Goal: Information Seeking & Learning: Find specific fact

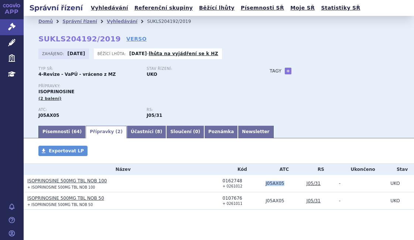
scroll to position [10, 0]
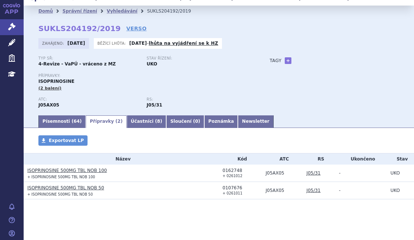
click at [348, 50] on div "Zahájeno: 15.08.2019 Běžící lhůta: 28.08.2025 - lhůta na vyjádření se k HZ" at bounding box center [218, 45] width 361 height 14
click at [107, 12] on link "Vyhledávání" at bounding box center [122, 10] width 31 height 5
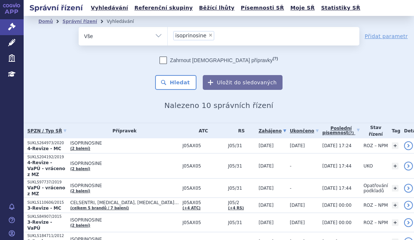
click at [208, 33] on span "×" at bounding box center [210, 35] width 4 height 4
click at [168, 33] on select "isoprinosine" at bounding box center [167, 36] width 0 height 18
select select
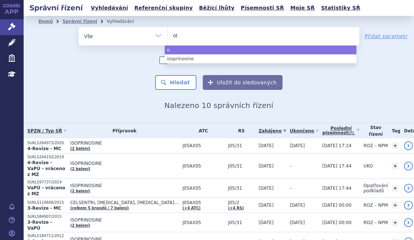
type input "ote"
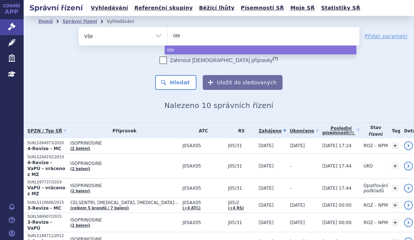
type input "otez"
type input "otezl"
type input "[MEDICAL_DATA]"
select select "[MEDICAL_DATA]"
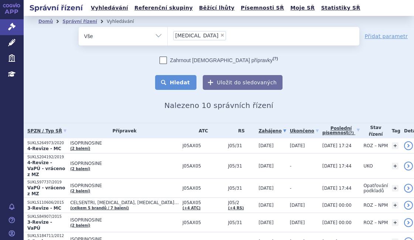
click at [188, 79] on button "Hledat" at bounding box center [176, 82] width 42 height 15
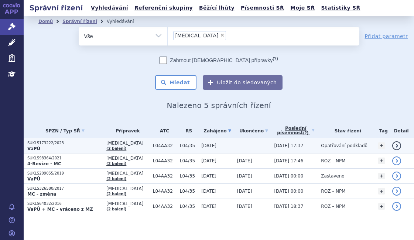
click at [71, 147] on p "VaPÚ" at bounding box center [64, 148] width 75 height 6
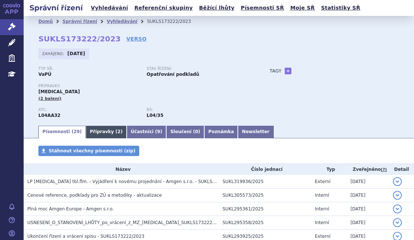
click at [95, 129] on link "Přípravky ( 2 )" at bounding box center [106, 132] width 41 height 13
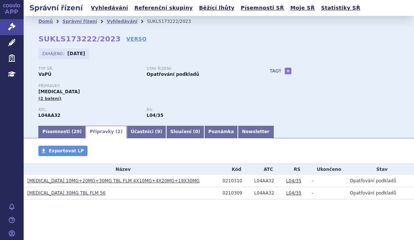
click at [5, 123] on div "APP Správní řízení Léčivé přípravky Zdravotnické prostředky Education Notifikac…" at bounding box center [12, 120] width 24 height 240
click at [58, 133] on link "Písemnosti ( 29 )" at bounding box center [61, 132] width 47 height 13
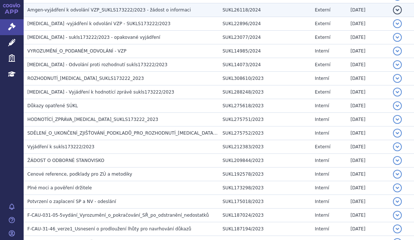
scroll to position [295, 0]
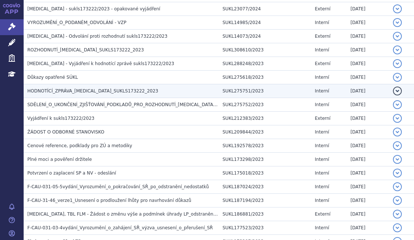
click at [111, 92] on span "HODNOTÍCÍ_ZPRÁVA_OTEZLA_SUKLS173222_2023" at bounding box center [92, 90] width 131 height 5
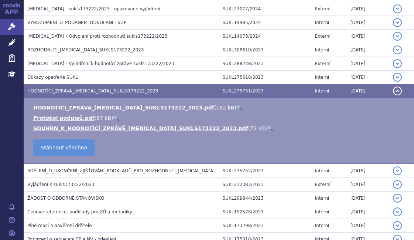
click at [236, 107] on link "🔍" at bounding box center [239, 107] width 6 height 6
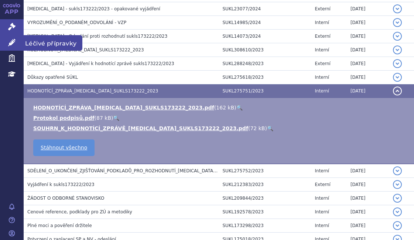
click at [13, 41] on icon at bounding box center [11, 42] width 7 height 7
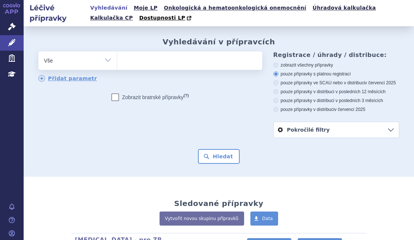
click at [128, 62] on ul at bounding box center [188, 59] width 143 height 16
click at [117, 62] on select at bounding box center [117, 60] width 0 height 18
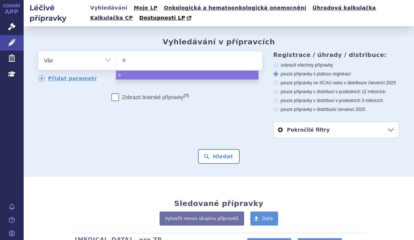
type input "ot"
type input "otez"
type input "otezl"
type input "[MEDICAL_DATA]"
select select "otezla"
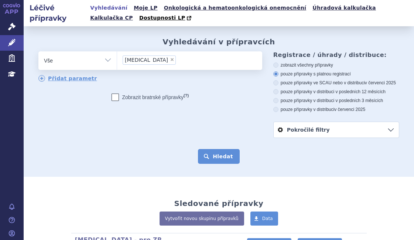
click at [213, 155] on button "Hledat" at bounding box center [219, 156] width 42 height 15
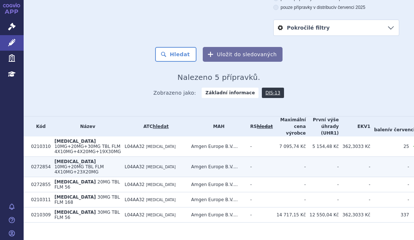
scroll to position [116, 0]
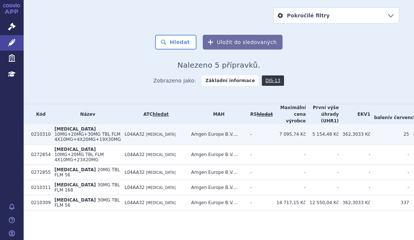
click at [121, 139] on td "L04AA32 [MEDICAL_DATA]" at bounding box center [154, 134] width 66 height 20
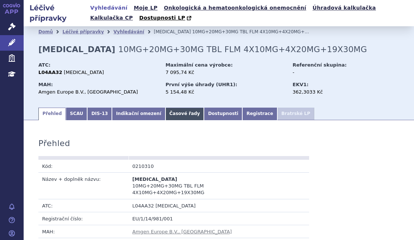
click at [165, 110] on link "Časové řady" at bounding box center [184, 113] width 39 height 13
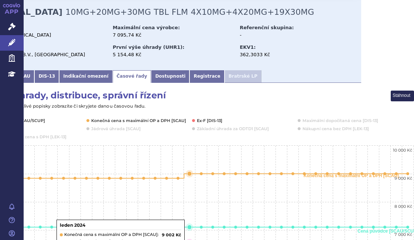
scroll to position [37, 58]
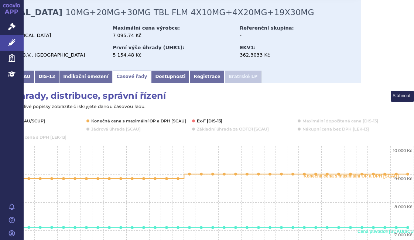
click at [192, 122] on icon "Interactive chart" at bounding box center [193, 120] width 3 height 3
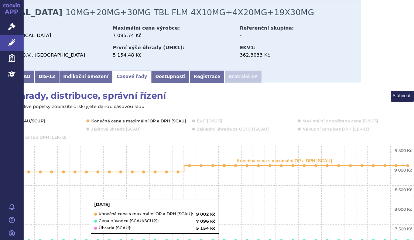
scroll to position [37, 0]
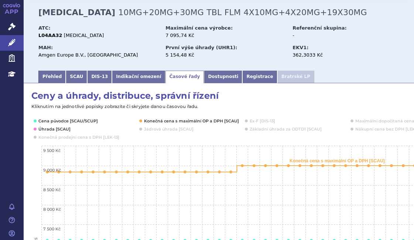
click at [37, 121] on rect "Interactive chart" at bounding box center [249, 234] width 436 height 288
click at [35, 121] on icon "Interactive chart" at bounding box center [35, 120] width 3 height 3
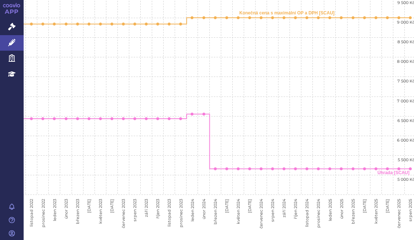
scroll to position [185, 58]
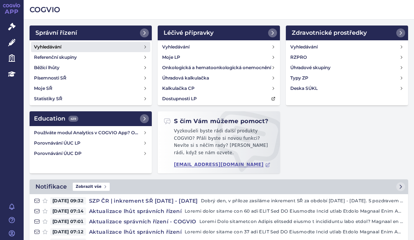
click at [63, 45] on link "Vyhledávání" at bounding box center [90, 47] width 119 height 10
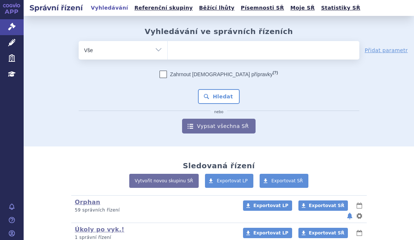
click at [190, 46] on ul at bounding box center [264, 49] width 192 height 16
click at [168, 46] on select at bounding box center [167, 50] width 0 height 18
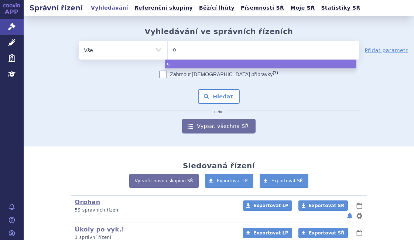
type input "ot"
type input "ote"
type input "otez"
type input "otezl"
type input "[MEDICAL_DATA]"
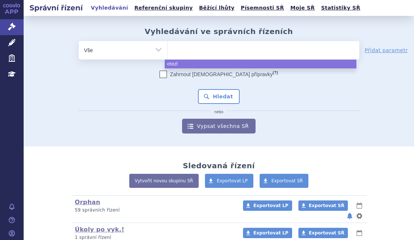
select select "[MEDICAL_DATA]"
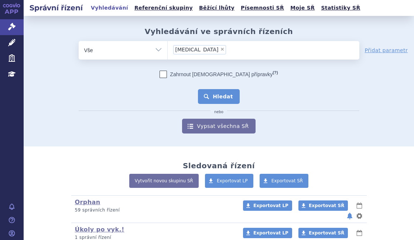
drag, startPoint x: 229, startPoint y: 94, endPoint x: 232, endPoint y: 89, distance: 6.0
click at [229, 95] on button "Hledat" at bounding box center [219, 96] width 42 height 15
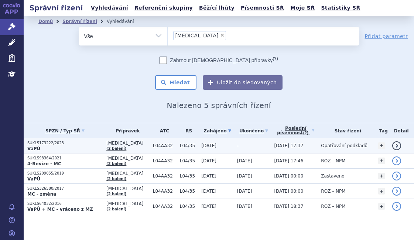
click at [87, 142] on p "SUKLS173222/2023" at bounding box center [64, 142] width 75 height 5
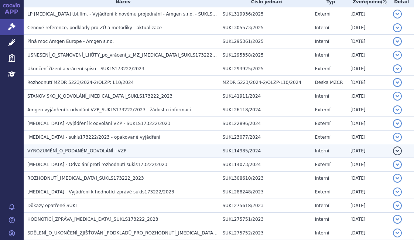
scroll to position [185, 0]
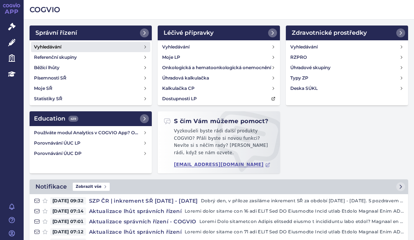
click at [57, 48] on h4 "Vyhledávání" at bounding box center [47, 46] width 27 height 7
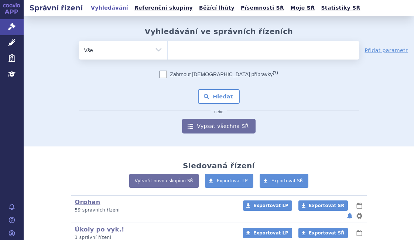
click at [173, 45] on input "search" at bounding box center [175, 49] width 4 height 9
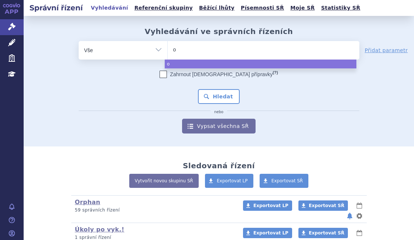
type input "ot"
type input "otez"
type input "[MEDICAL_DATA]"
select select "otezla"
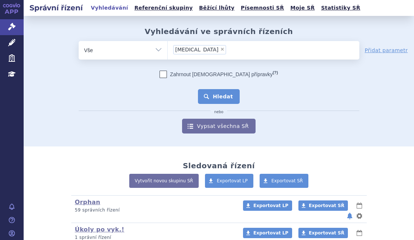
click at [220, 99] on button "Hledat" at bounding box center [219, 96] width 42 height 15
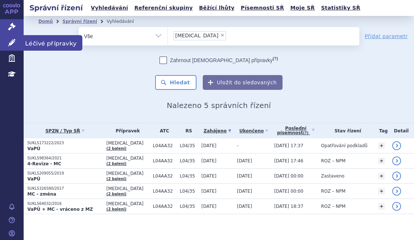
click at [8, 36] on link "Léčivé přípravky" at bounding box center [12, 43] width 24 height 16
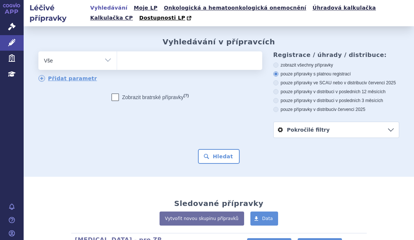
click at [165, 59] on ul at bounding box center [188, 59] width 143 height 16
click at [117, 59] on select at bounding box center [117, 60] width 0 height 18
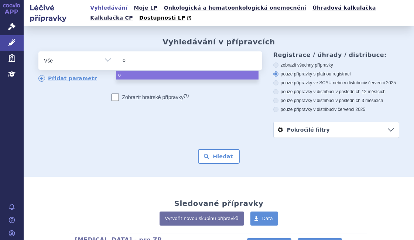
type input "ot"
type input "otez"
type input "otezl"
type input "[MEDICAL_DATA]"
select select "[MEDICAL_DATA]"
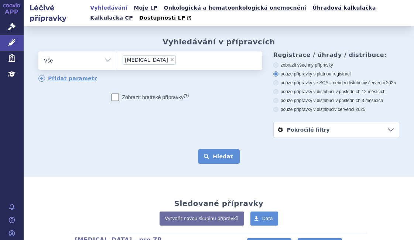
click at [215, 163] on button "Hledat" at bounding box center [219, 156] width 42 height 15
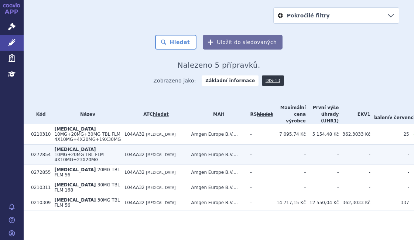
scroll to position [116, 0]
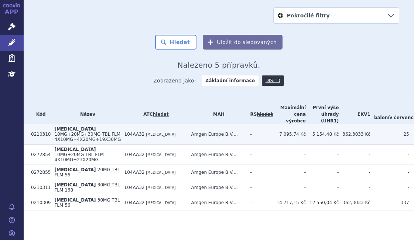
click at [141, 129] on td "L04AA32 APREMILAST" at bounding box center [154, 134] width 66 height 20
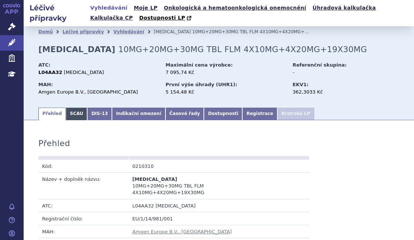
click at [68, 111] on link "SCAU" at bounding box center [76, 113] width 21 height 13
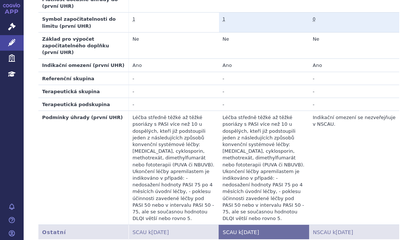
scroll to position [443, 0]
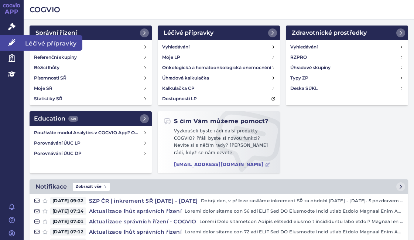
click at [10, 41] on icon at bounding box center [11, 42] width 7 height 7
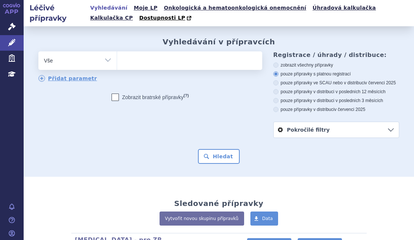
click at [147, 65] on ul at bounding box center [188, 59] width 143 height 16
click at [117, 65] on select at bounding box center [117, 60] width 0 height 18
paste input "0269173"
type input "0269173"
select select "0269173"
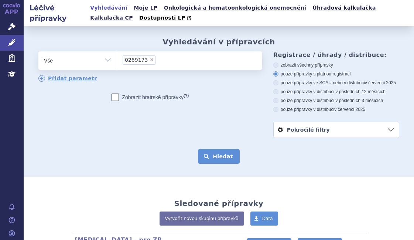
click at [217, 157] on button "Hledat" at bounding box center [219, 156] width 42 height 15
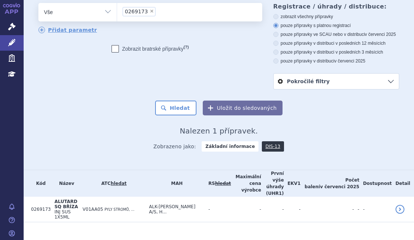
scroll to position [49, 0]
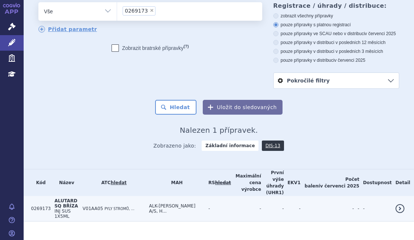
click at [79, 198] on td "ALUTARD SQ BŘÍZA INJ SUS 1X5ML" at bounding box center [65, 208] width 28 height 25
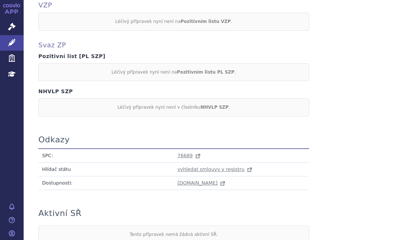
scroll to position [426, 0]
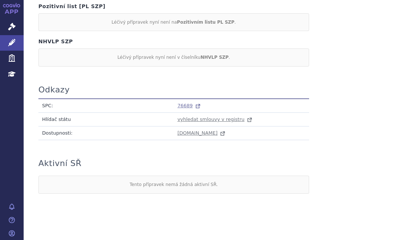
click at [182, 103] on span "76689" at bounding box center [184, 106] width 15 height 6
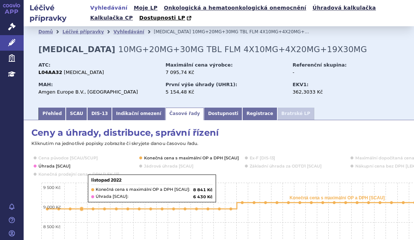
scroll to position [0, 58]
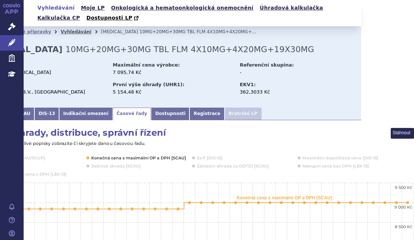
click at [61, 31] on link "Vyhledávání" at bounding box center [76, 31] width 31 height 5
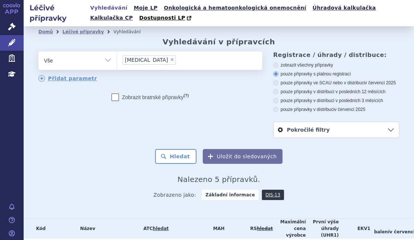
click at [170, 59] on span "×" at bounding box center [172, 59] width 4 height 4
click at [117, 59] on select "otezla" at bounding box center [117, 60] width 0 height 18
select select
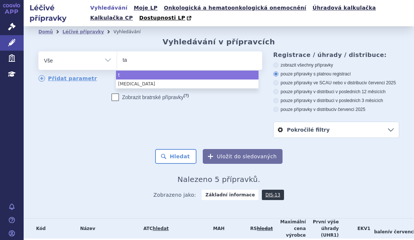
type input "tav"
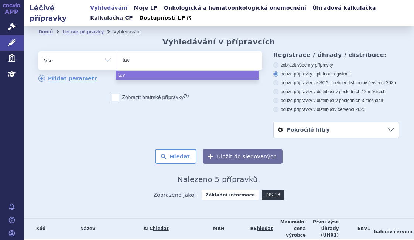
type input "tavn"
type input "tavne"
type input "tavneos"
select select "tavneos"
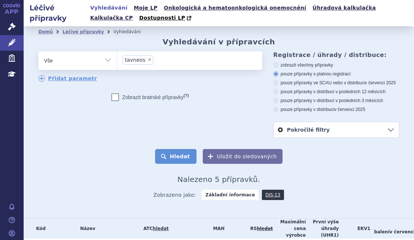
click at [182, 158] on button "Hledat" at bounding box center [176, 156] width 42 height 15
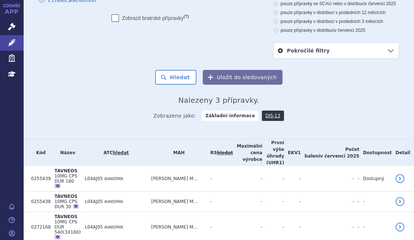
scroll to position [79, 0]
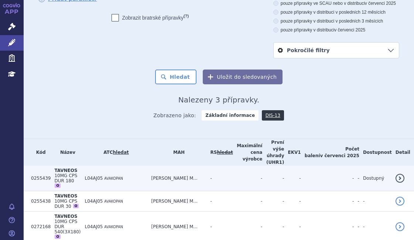
click at [77, 173] on span "10MG CPS DUR 180" at bounding box center [65, 178] width 23 height 10
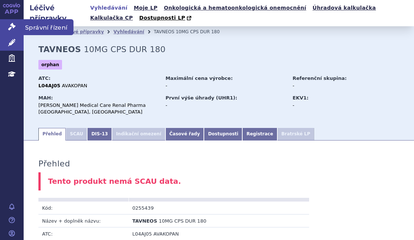
click at [8, 21] on link "Správní řízení" at bounding box center [12, 27] width 24 height 16
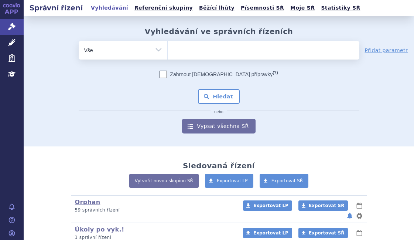
click at [180, 48] on ul at bounding box center [264, 49] width 192 height 16
click at [168, 48] on select at bounding box center [167, 50] width 0 height 18
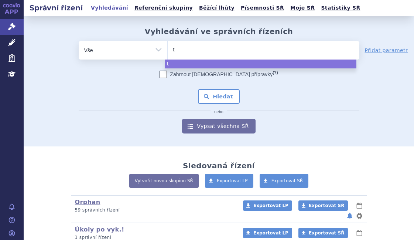
type input "ta"
type input "tav"
type input "tavn"
type input "tavne"
type input "tavneos"
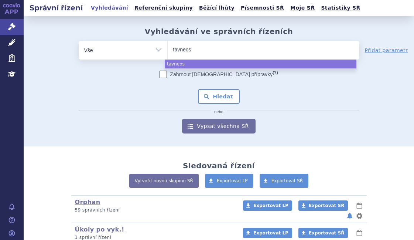
select select "tavneos"
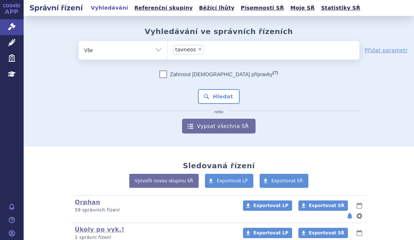
drag, startPoint x: 222, startPoint y: 93, endPoint x: 226, endPoint y: 82, distance: 12.3
click at [223, 94] on button "Hledat" at bounding box center [219, 96] width 42 height 15
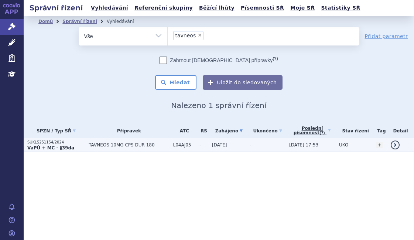
click at [122, 144] on span "TAVNEOS 10MG CPS DUR 180" at bounding box center [129, 144] width 80 height 5
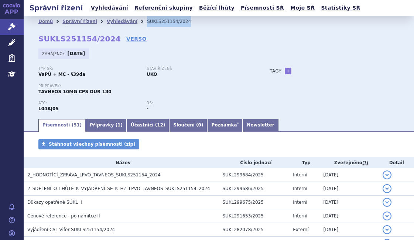
drag, startPoint x: 169, startPoint y: 20, endPoint x: 124, endPoint y: 26, distance: 45.8
click at [124, 26] on ul "Domů Správní řízení Vyhledávání SUKLS251154/2024" at bounding box center [218, 21] width 361 height 11
copy ul "Vyhledávání SUKLS251154/2024"
